Goal: Communication & Community: Participate in discussion

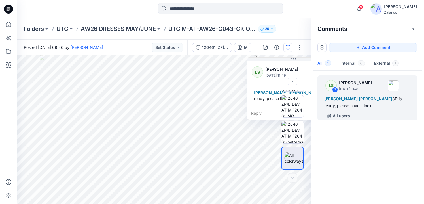
scroll to position [99, 0]
click at [266, 114] on div "Reply" at bounding box center [293, 113] width 93 height 12
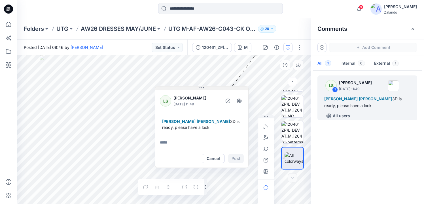
drag, startPoint x: 295, startPoint y: 61, endPoint x: 203, endPoint y: 90, distance: 96.2
click at [203, 90] on icon at bounding box center [201, 88] width 5 height 5
click at [372, 133] on div "LS 1 [PERSON_NAME] [DATE] 11:49 [PERSON_NAME] [PERSON_NAME] 3D is ready, please…" at bounding box center [366, 136] width 113 height 128
click at [218, 149] on textarea at bounding box center [201, 143] width 93 height 14
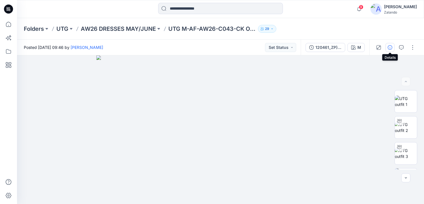
click at [393, 48] on button "button" at bounding box center [389, 47] width 9 height 9
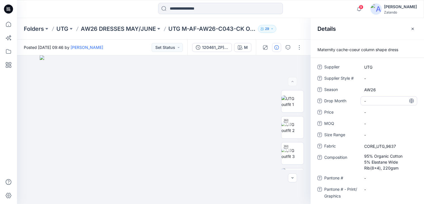
scroll to position [14, 0]
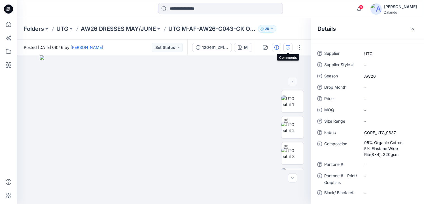
click at [288, 50] on button "button" at bounding box center [287, 47] width 9 height 9
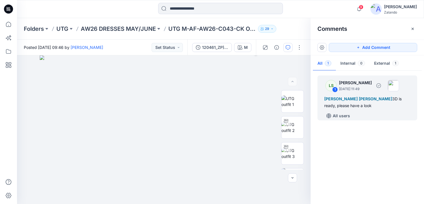
click at [366, 117] on div "All users" at bounding box center [370, 116] width 93 height 9
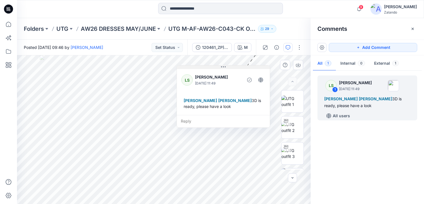
drag, startPoint x: 293, startPoint y: 60, endPoint x: 223, endPoint y: 67, distance: 70.9
click at [223, 67] on icon at bounding box center [223, 67] width 5 height 5
click at [209, 120] on div "Reply" at bounding box center [222, 121] width 93 height 12
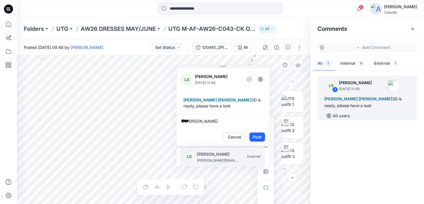
click at [209, 155] on p "[PERSON_NAME]" at bounding box center [218, 154] width 42 height 7
click at [212, 160] on p "[PERSON_NAME][EMAIL_ADDRESS][PERSON_NAME][DOMAIN_NAME]" at bounding box center [218, 161] width 42 height 6
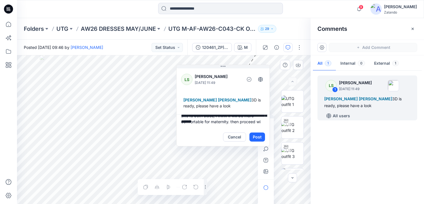
scroll to position [13, 0]
type textarea "**********"
click at [257, 135] on button "Post" at bounding box center [257, 137] width 16 height 9
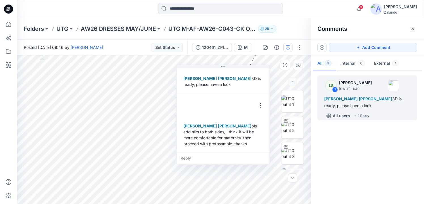
scroll to position [22, 0]
